Goal: Task Accomplishment & Management: Use online tool/utility

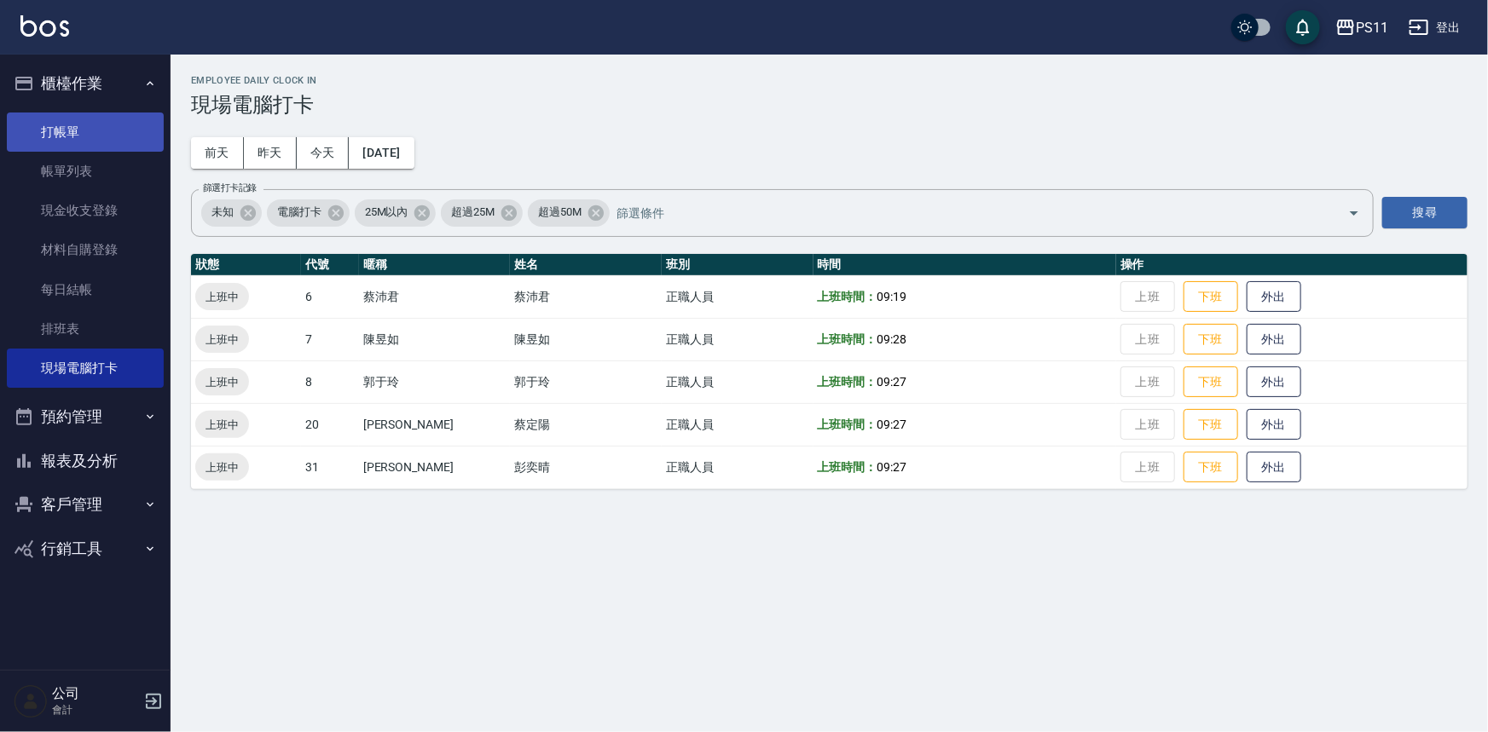
click at [112, 133] on link "打帳單" at bounding box center [85, 132] width 157 height 39
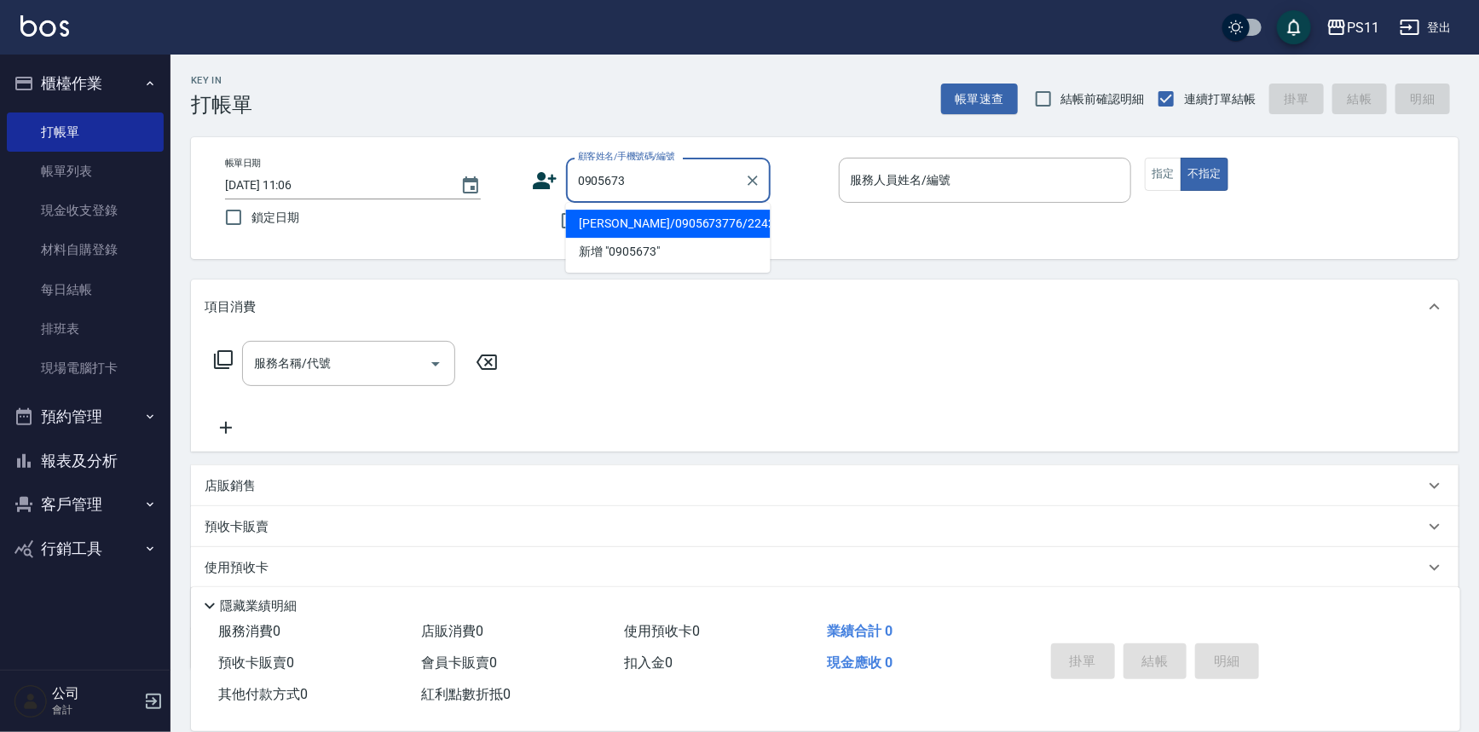
click at [721, 222] on li "[PERSON_NAME]/0905673776/2242" at bounding box center [668, 224] width 205 height 28
type input "[PERSON_NAME]/0905673776/2242"
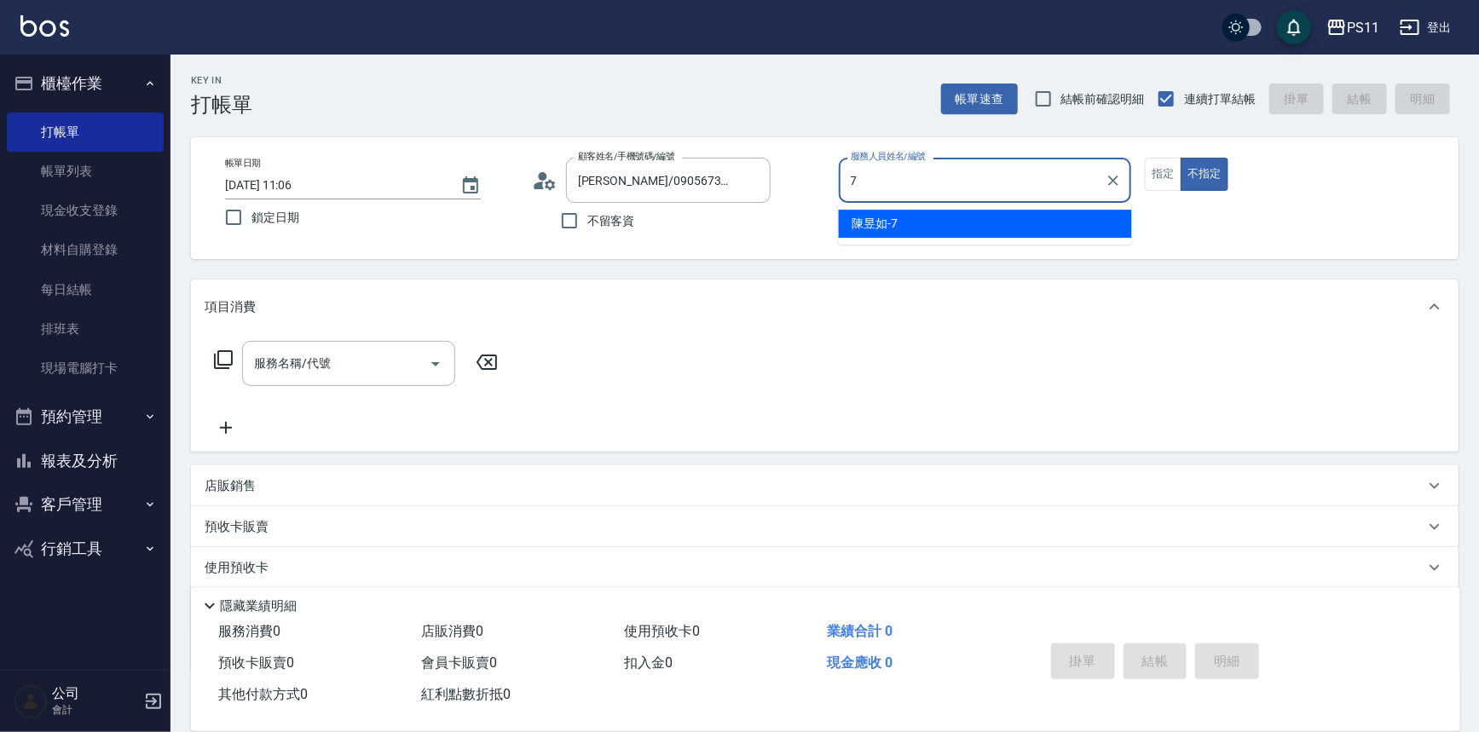
type input "[PERSON_NAME]-7"
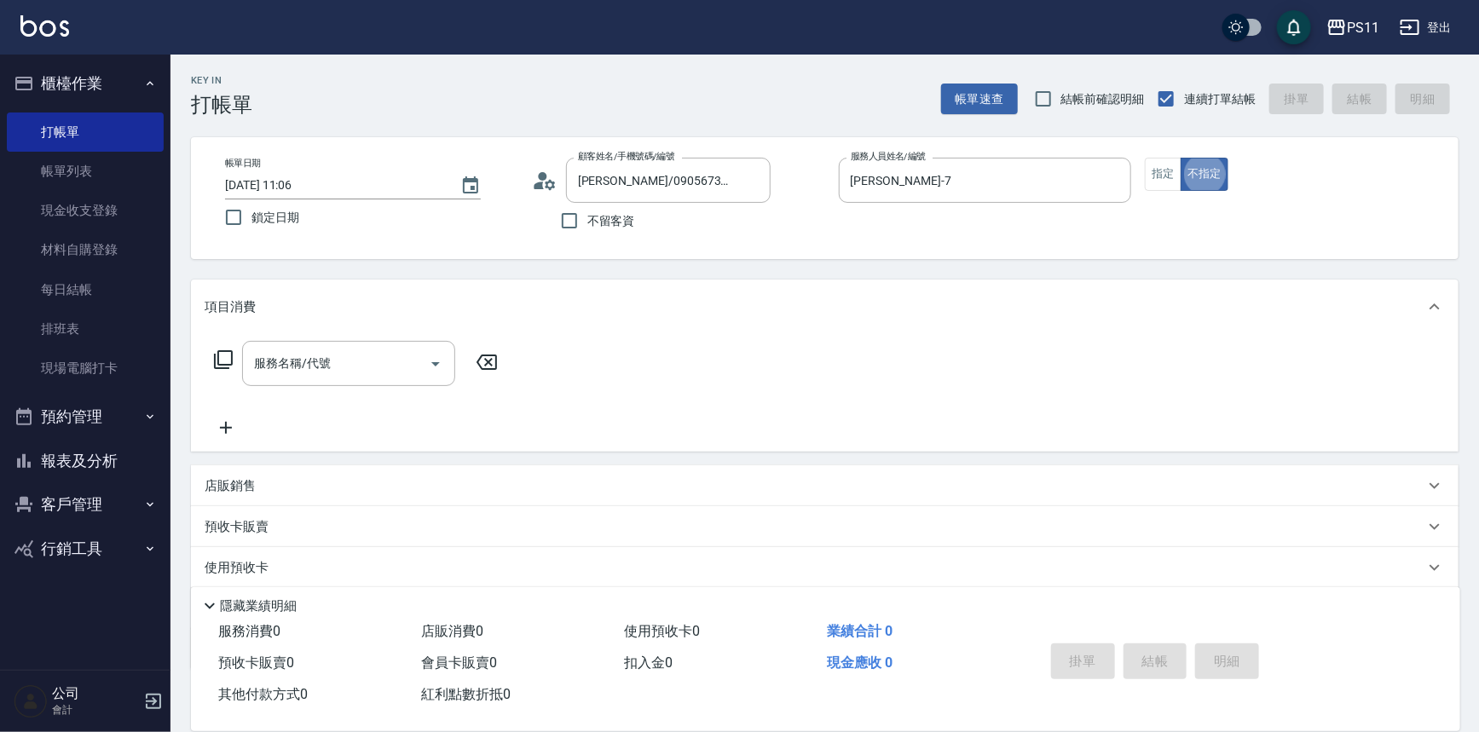
type button "false"
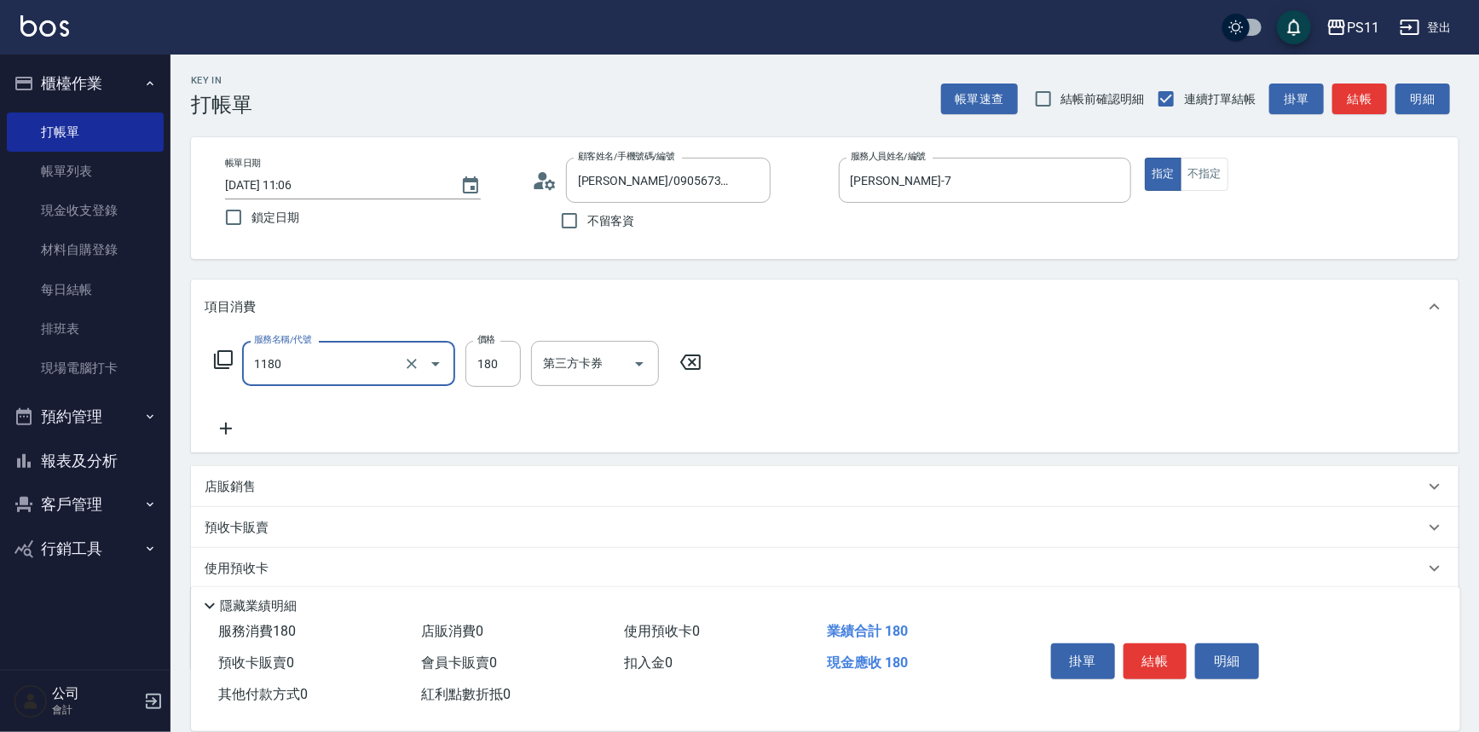
type input "洗髮(洗+剪不指定活動)(1180)"
type input "0"
click at [689, 354] on icon at bounding box center [690, 362] width 43 height 20
type input "洗髮(洗+剪不指定活動)(1180)"
